Goal: Transaction & Acquisition: Register for event/course

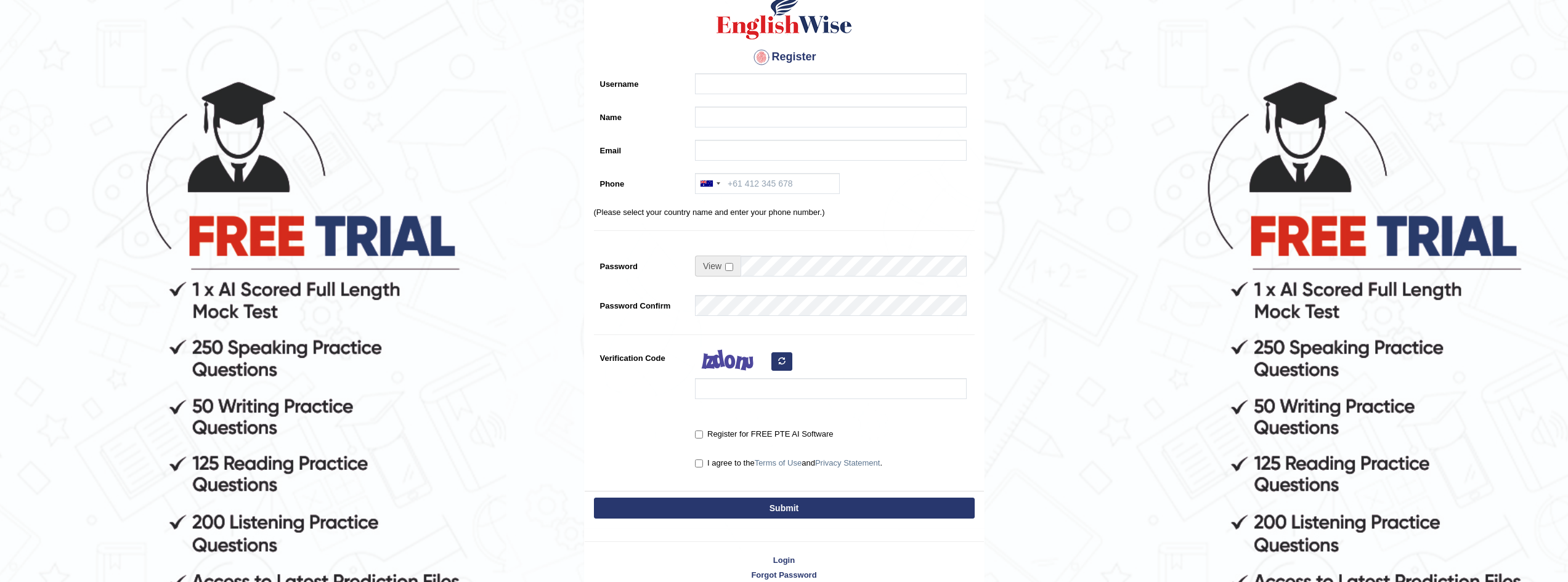
scroll to position [140, 0]
